Goal: Navigation & Orientation: Find specific page/section

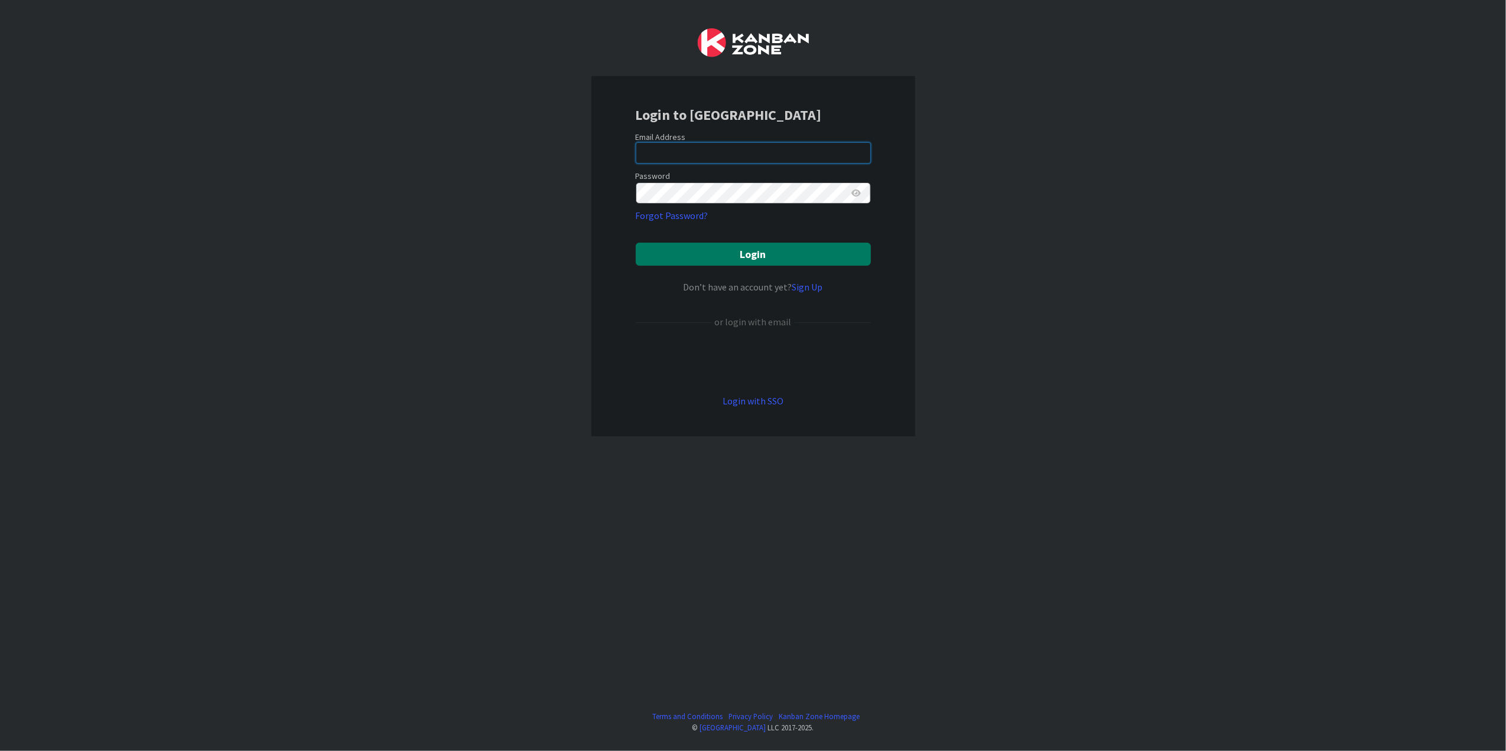
type input "[PERSON_NAME][EMAIL_ADDRESS][DOMAIN_NAME][US_STATE]"
click at [745, 258] on button "Login" at bounding box center [753, 254] width 235 height 23
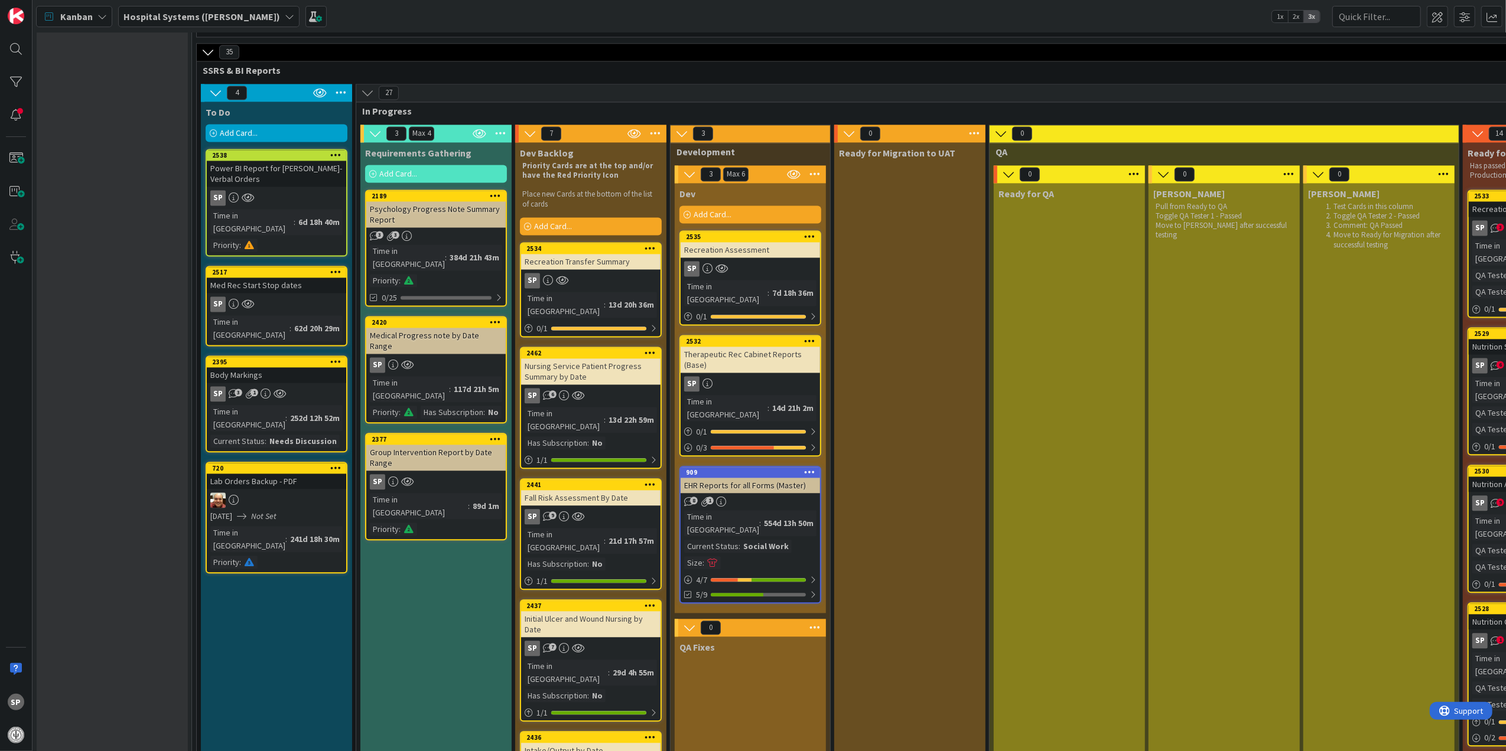
scroll to position [2363, 0]
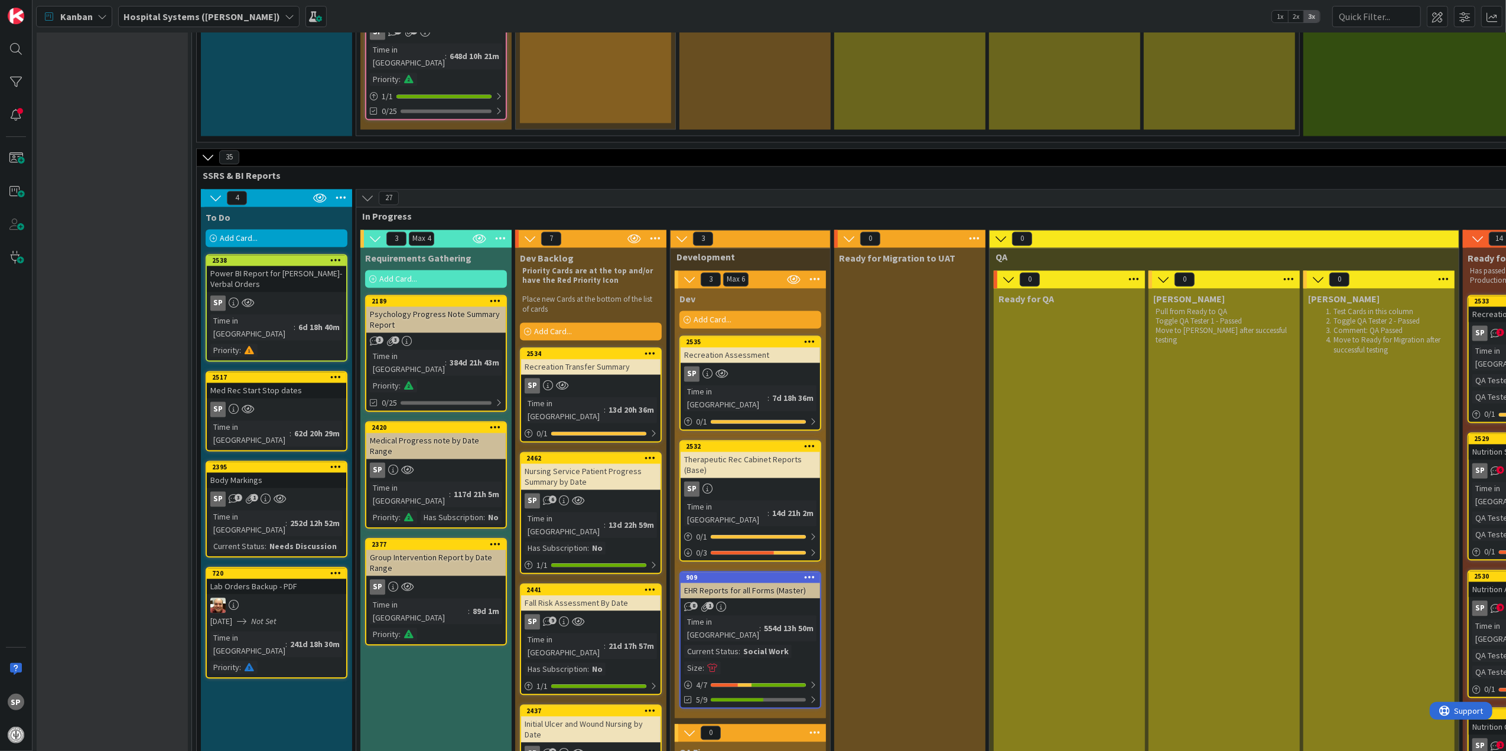
click at [774, 366] on div "SP" at bounding box center [749, 373] width 139 height 15
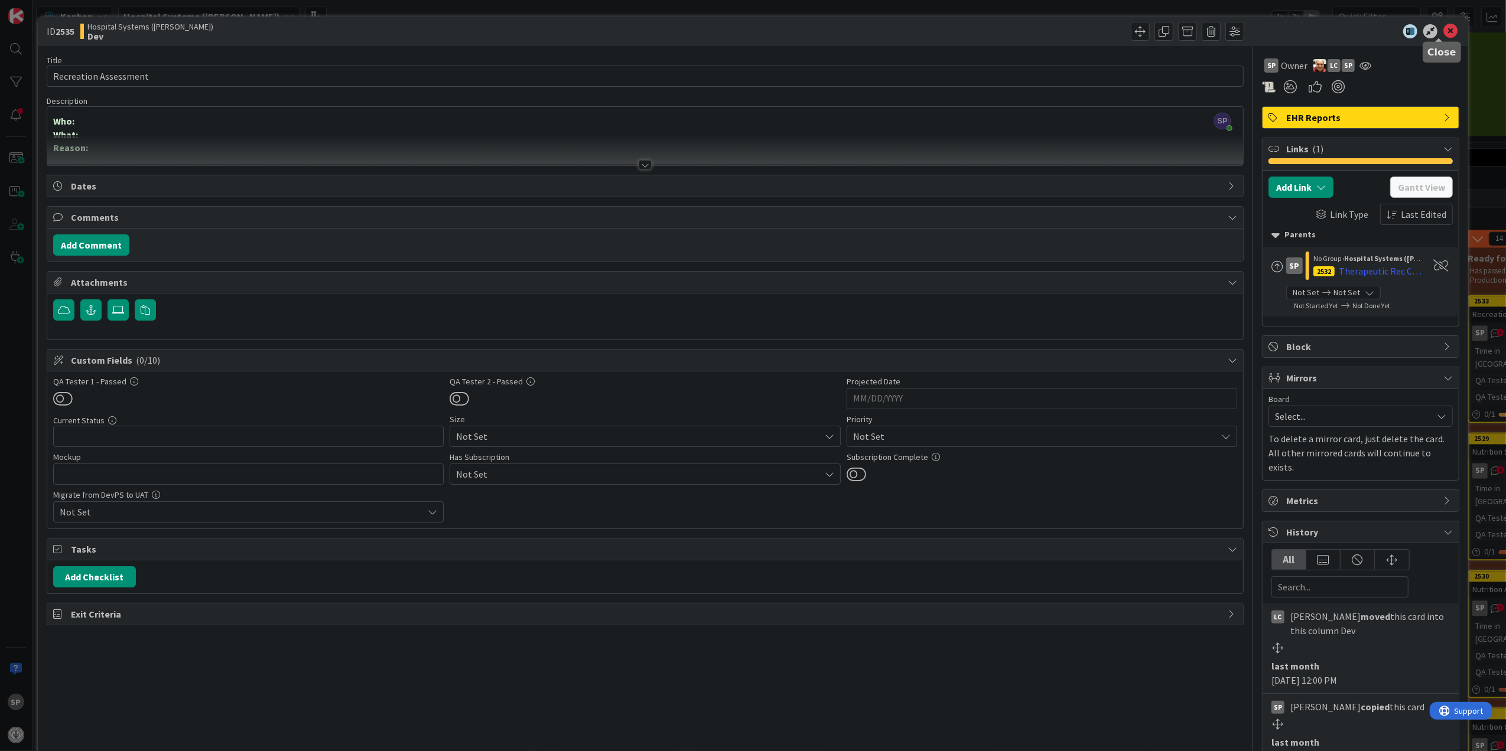
click at [1443, 31] on icon at bounding box center [1450, 31] width 14 height 14
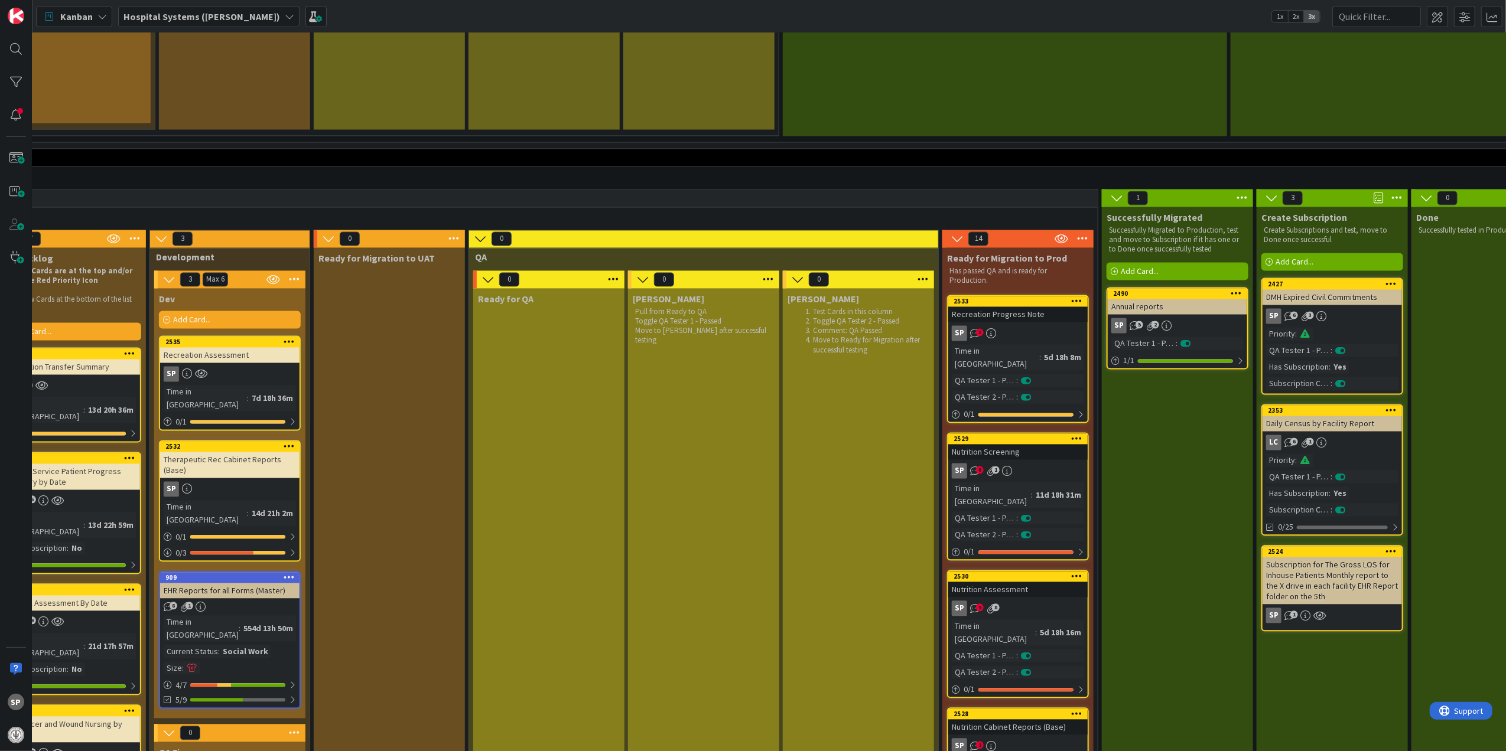
scroll to position [2363, 622]
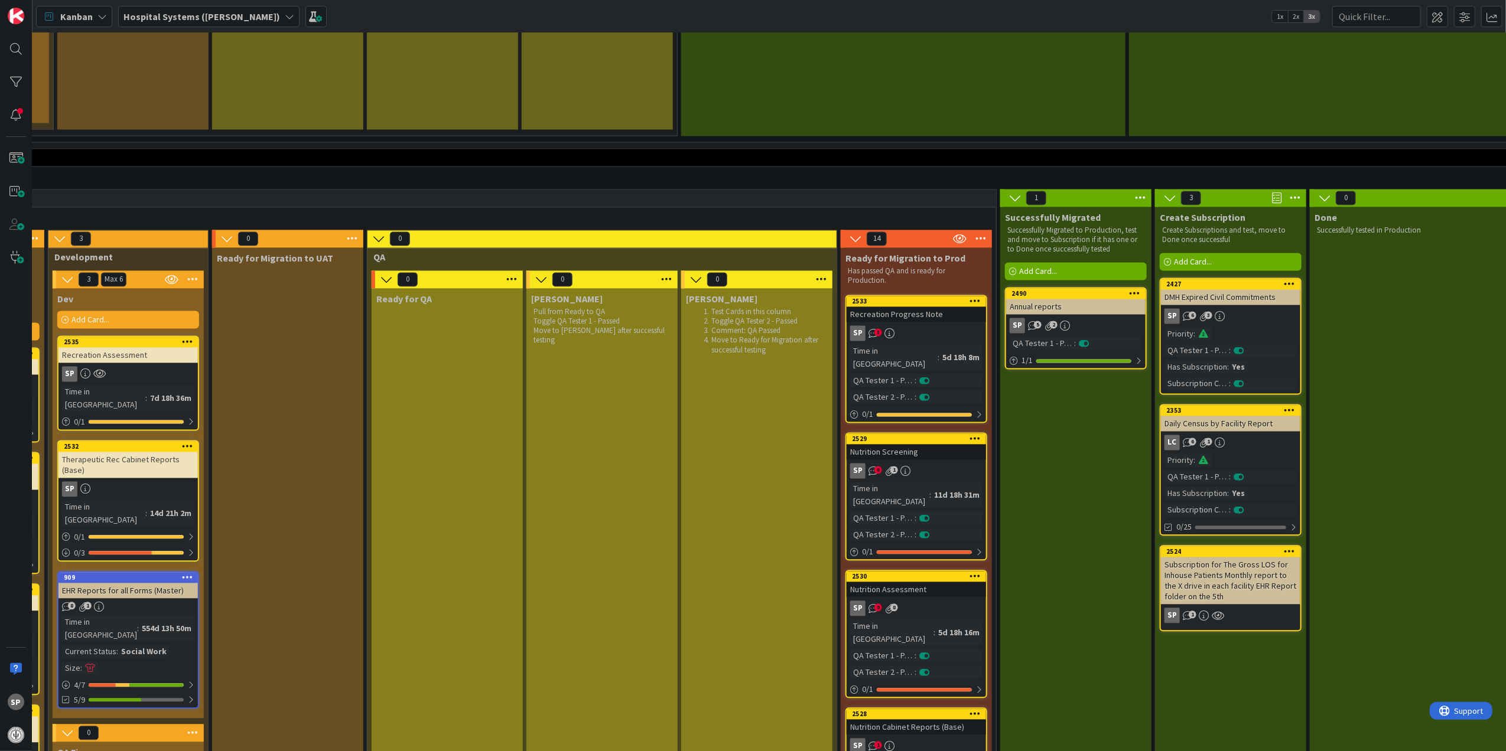
click at [926, 295] on link "2533 Recreation Progress Note SP 3 Time in Column : 5d 18h 8m QA Tester 1 - Pas…" at bounding box center [916, 359] width 142 height 128
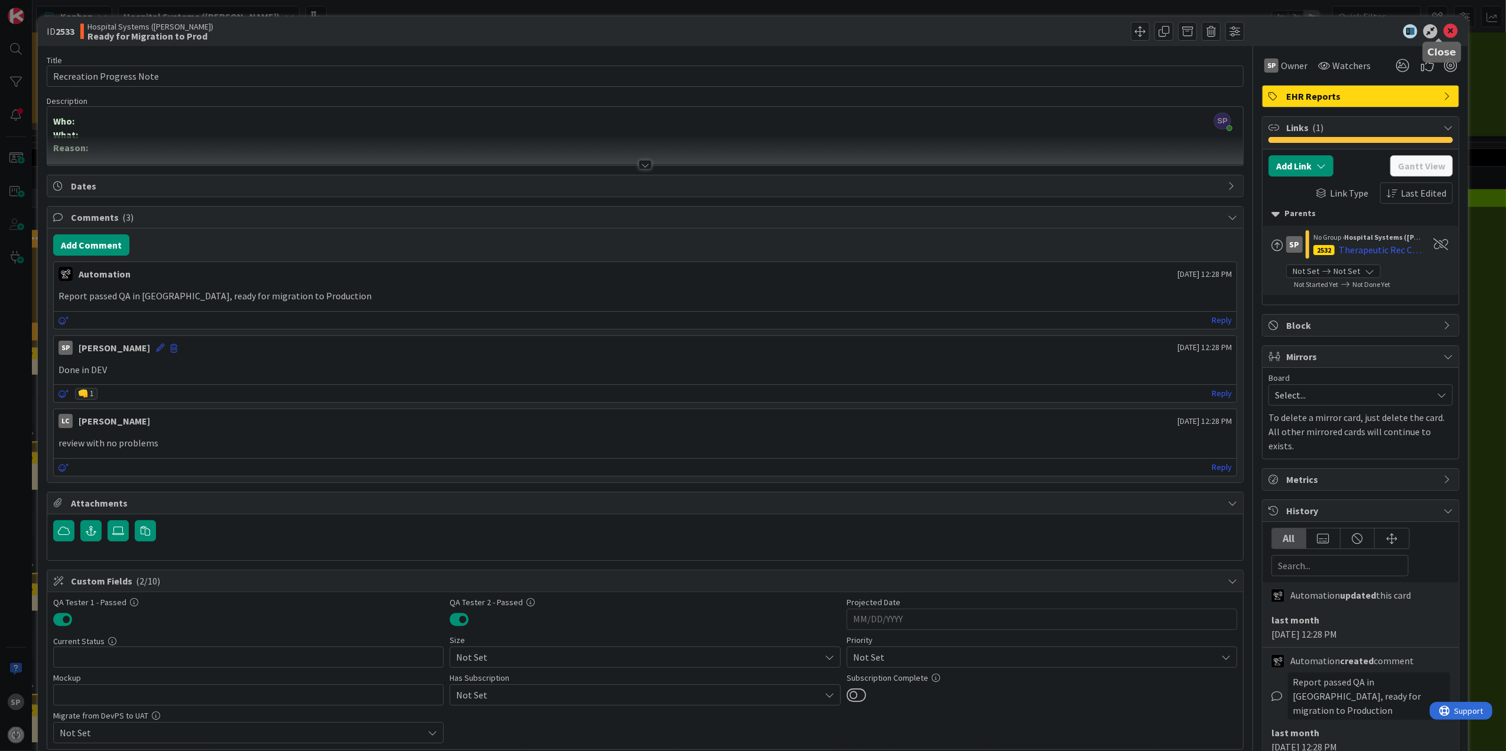
click at [1443, 29] on icon at bounding box center [1450, 31] width 14 height 14
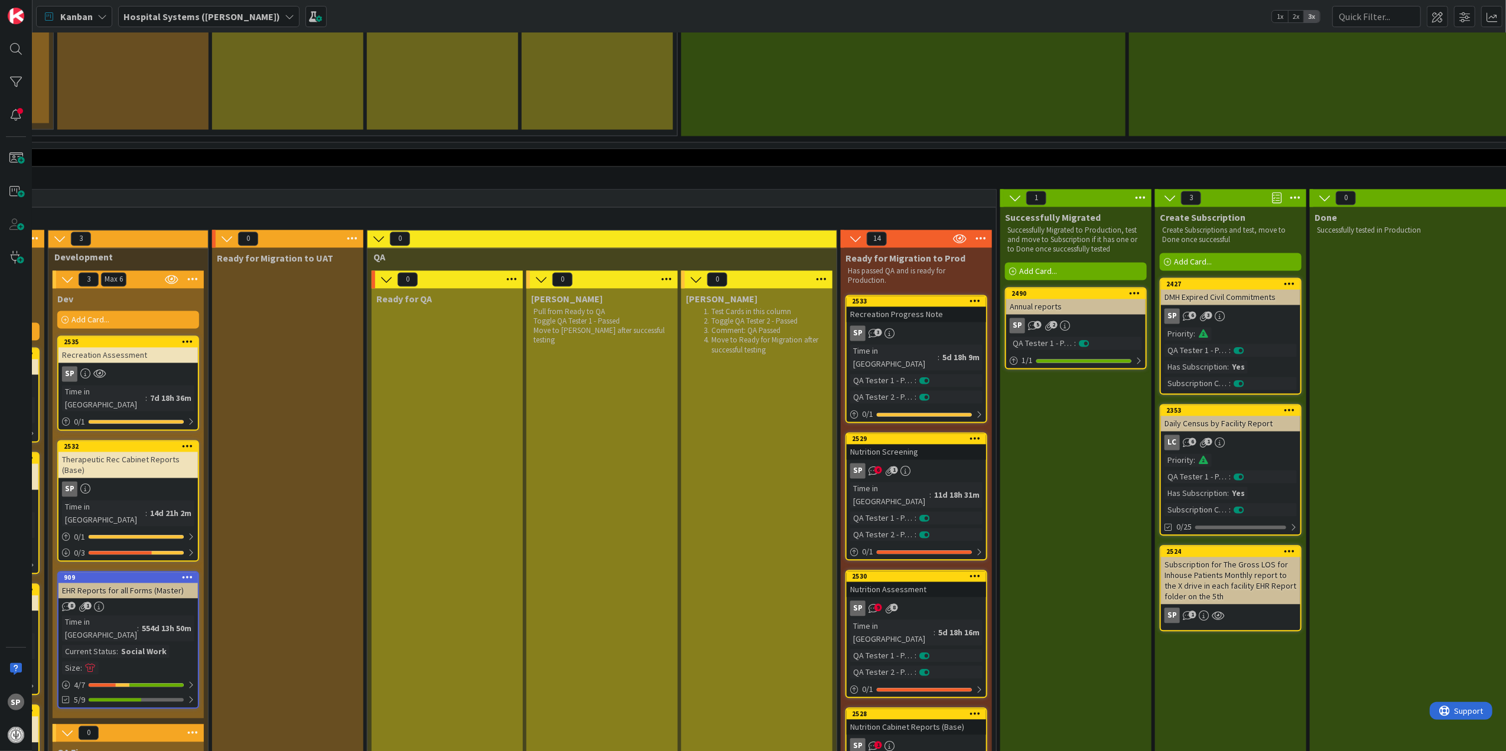
click at [949, 463] on div "SP 6 1" at bounding box center [915, 470] width 139 height 15
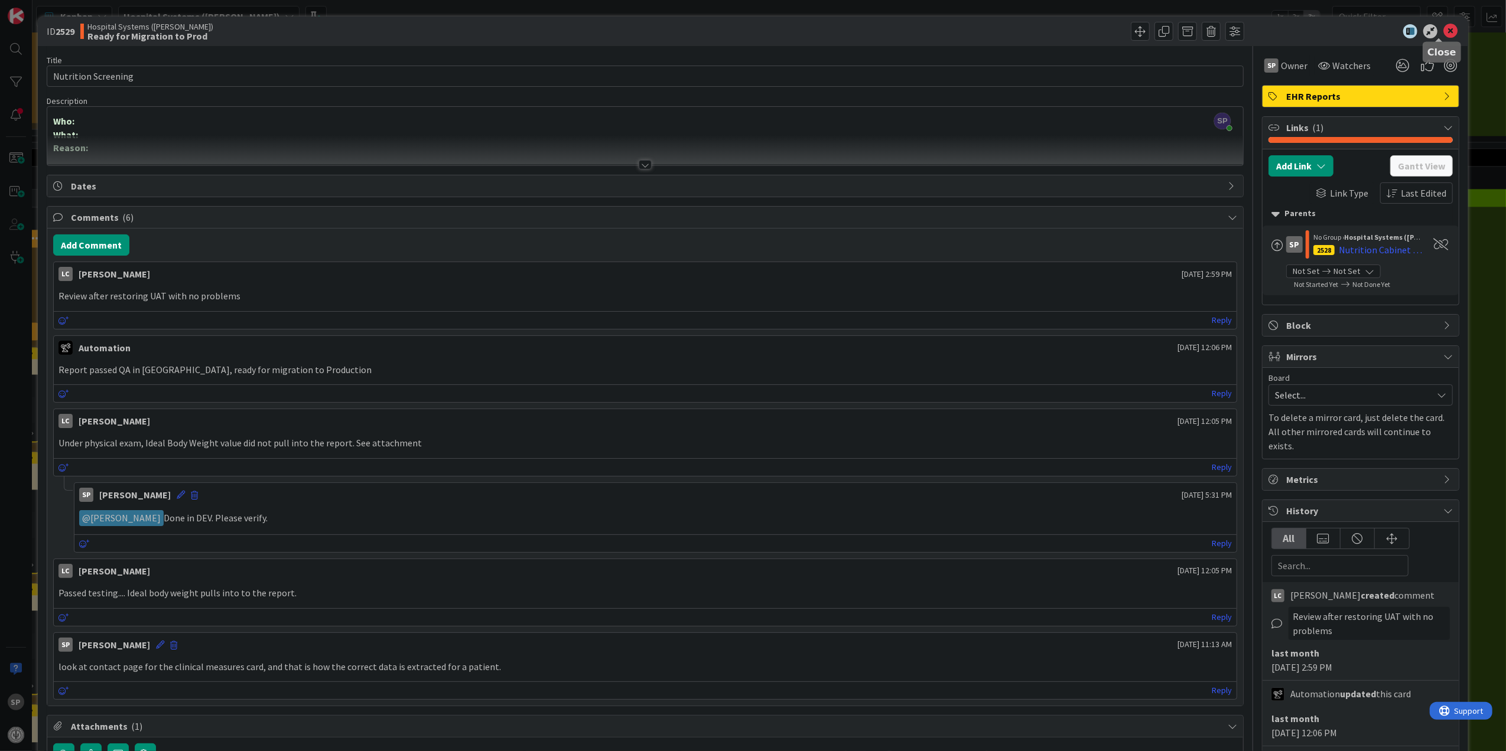
click at [1443, 27] on icon at bounding box center [1450, 31] width 14 height 14
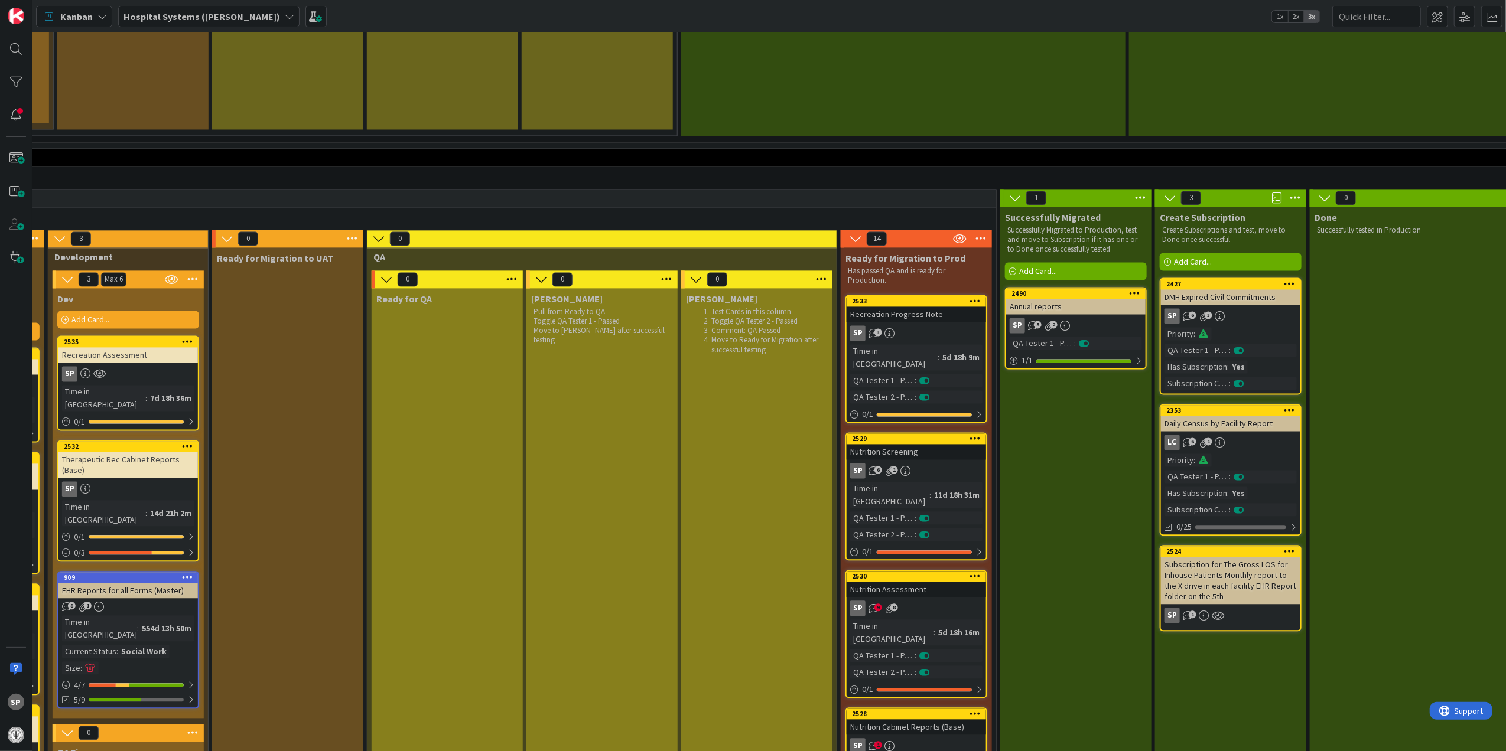
click at [955, 307] on div "Recreation Progress Note" at bounding box center [915, 314] width 139 height 15
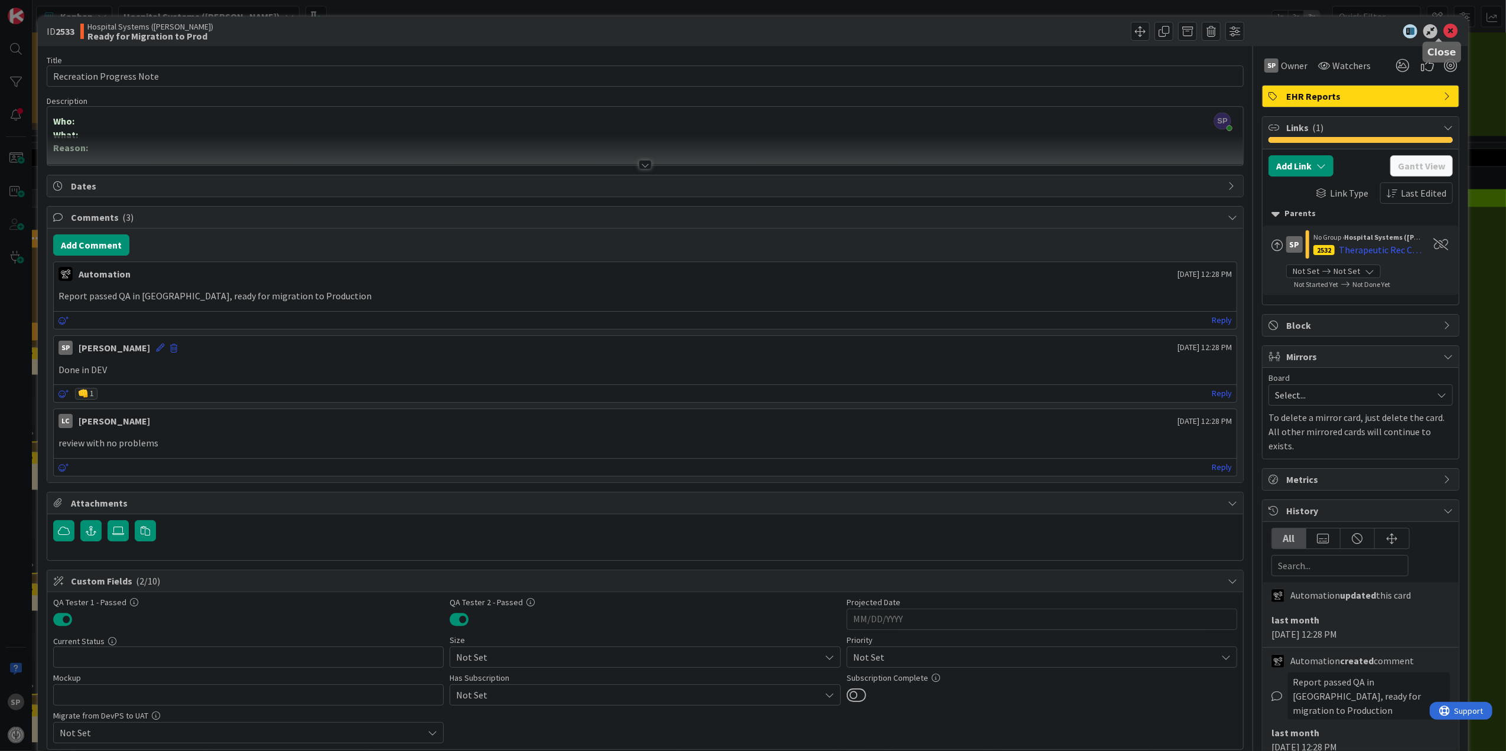
click at [1443, 28] on icon at bounding box center [1450, 31] width 14 height 14
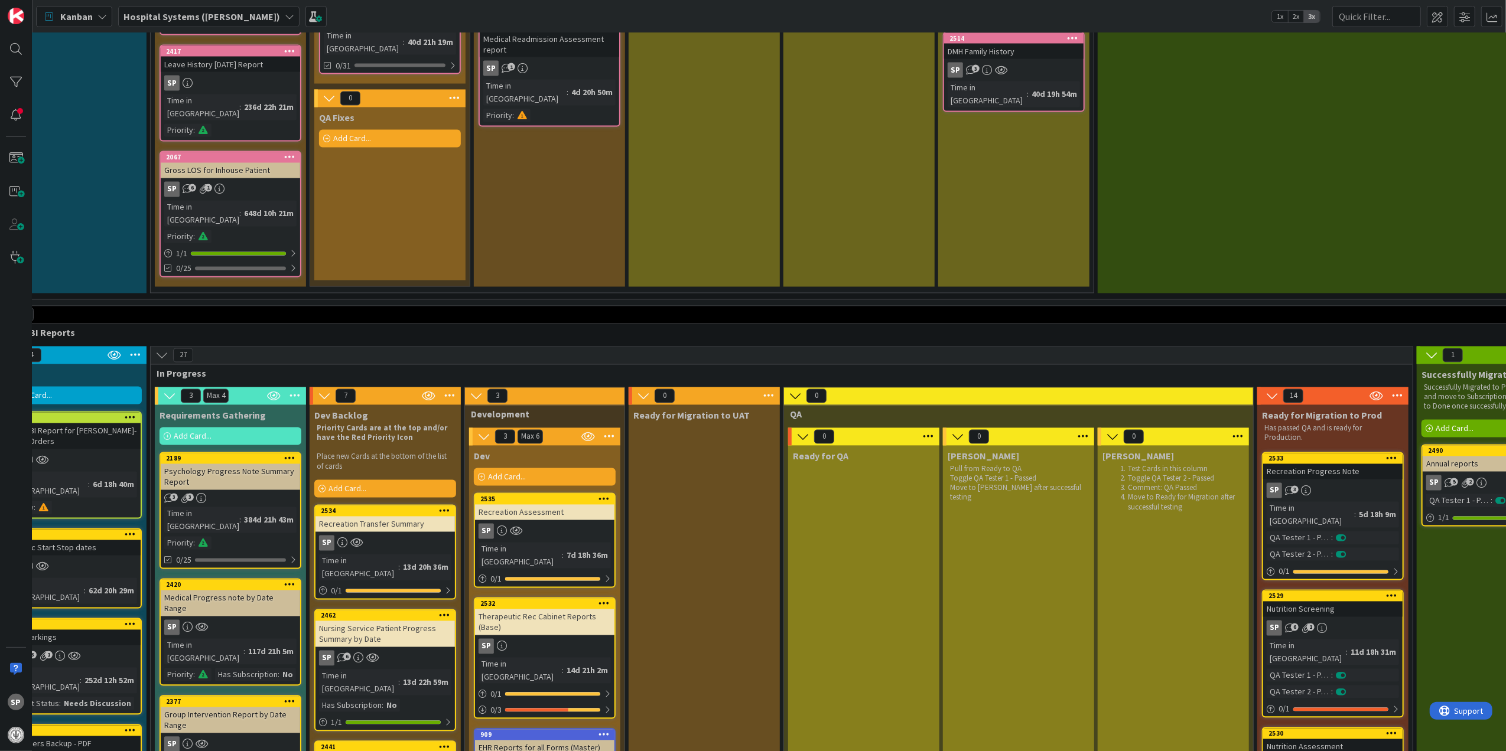
click at [553, 505] on div "Recreation Assessment" at bounding box center [544, 512] width 139 height 15
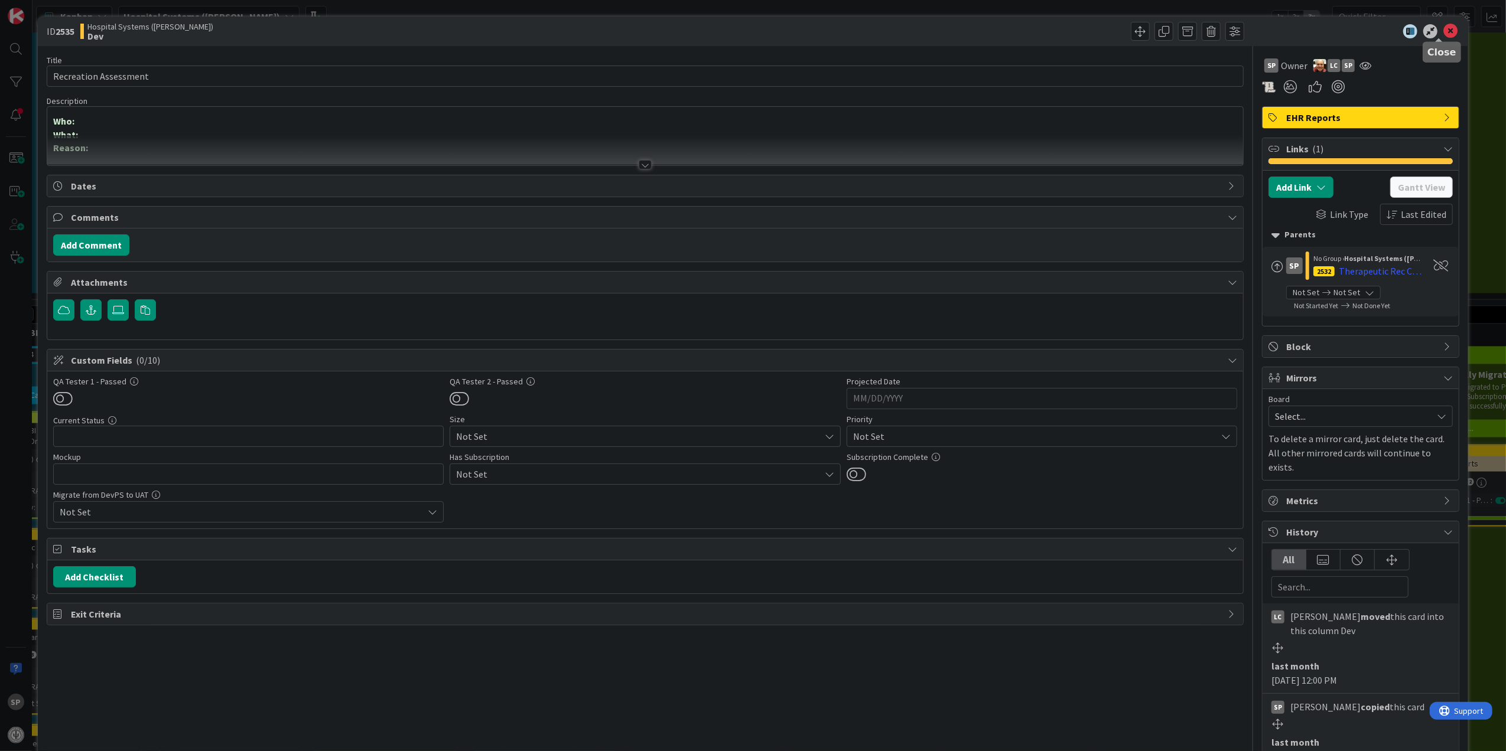
click at [1443, 32] on icon at bounding box center [1450, 31] width 14 height 14
